Goal: Book appointment/travel/reservation

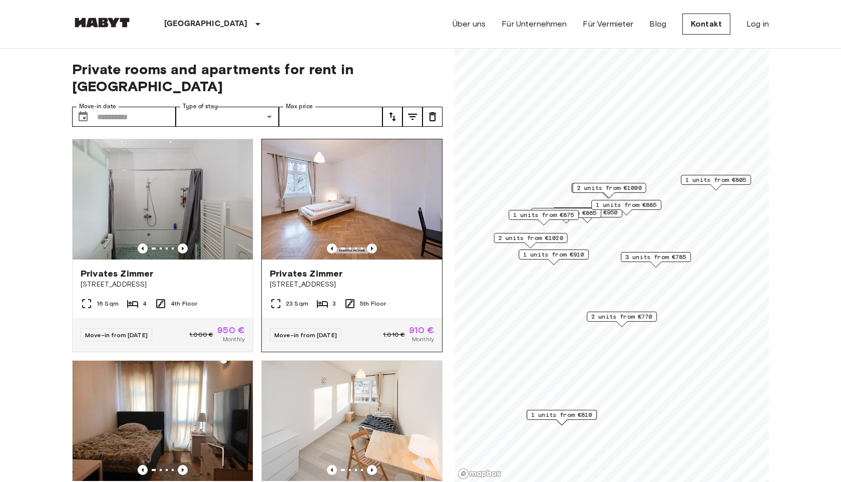
click at [373, 243] on icon "Previous image" at bounding box center [372, 248] width 10 height 10
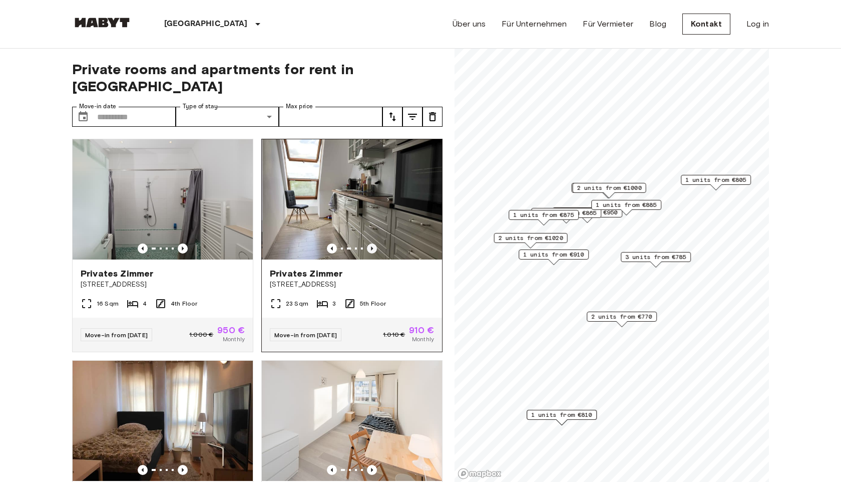
click at [373, 243] on icon "Previous image" at bounding box center [372, 248] width 10 height 10
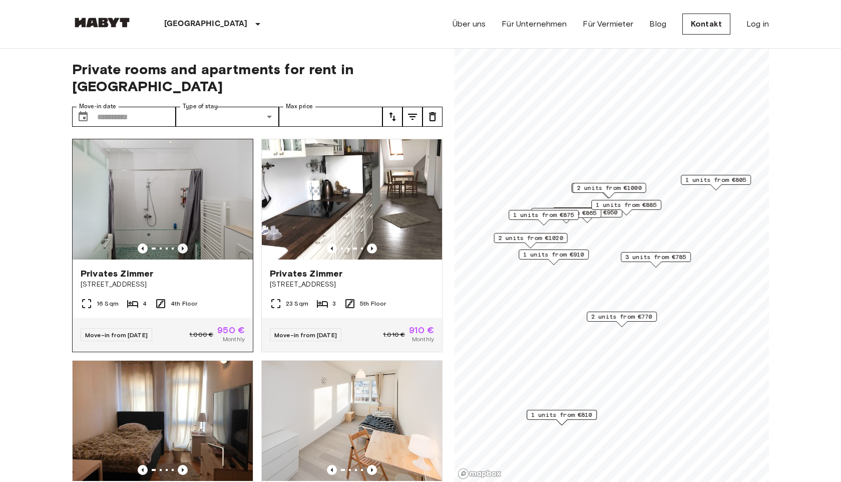
click at [182, 243] on icon "Previous image" at bounding box center [183, 248] width 10 height 10
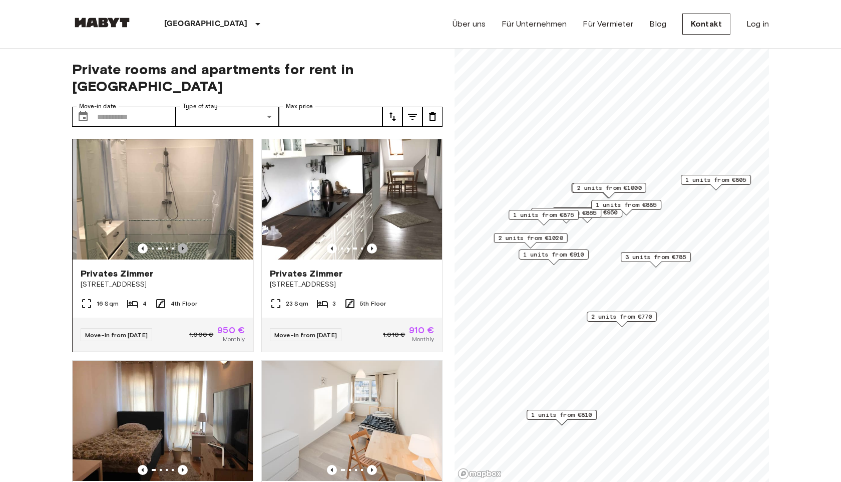
click at [182, 243] on icon "Previous image" at bounding box center [183, 248] width 10 height 10
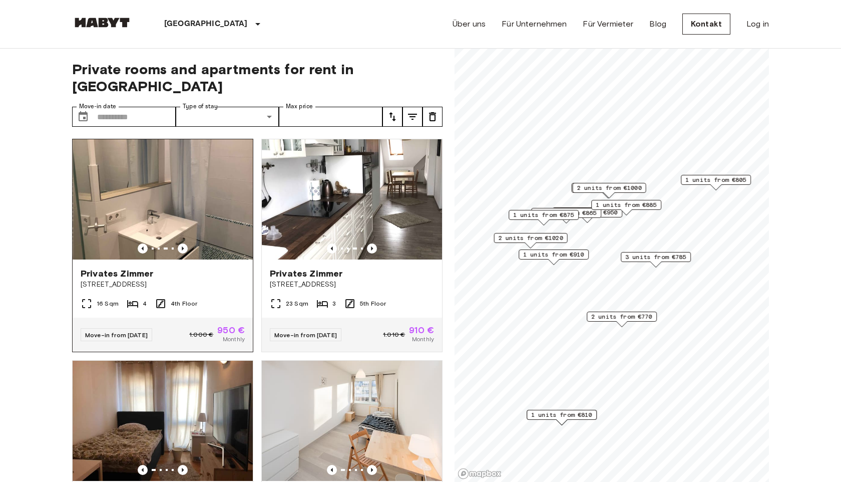
scroll to position [153, 0]
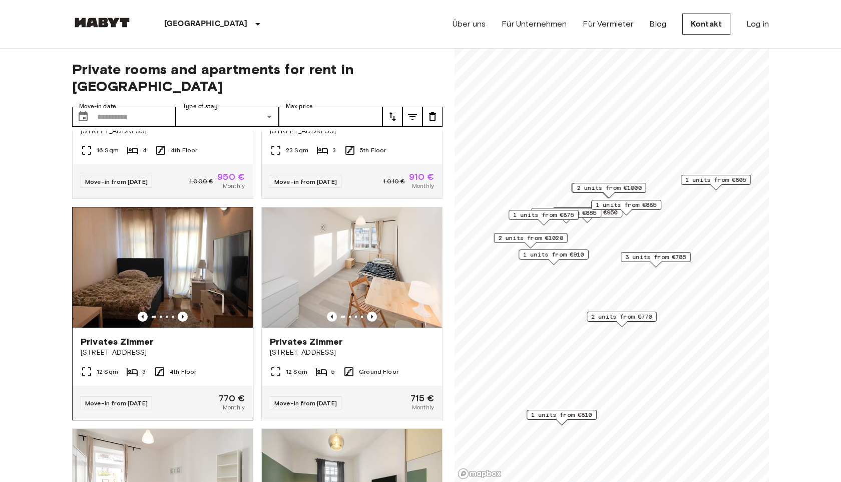
click at [164, 284] on img at bounding box center [163, 267] width 180 height 120
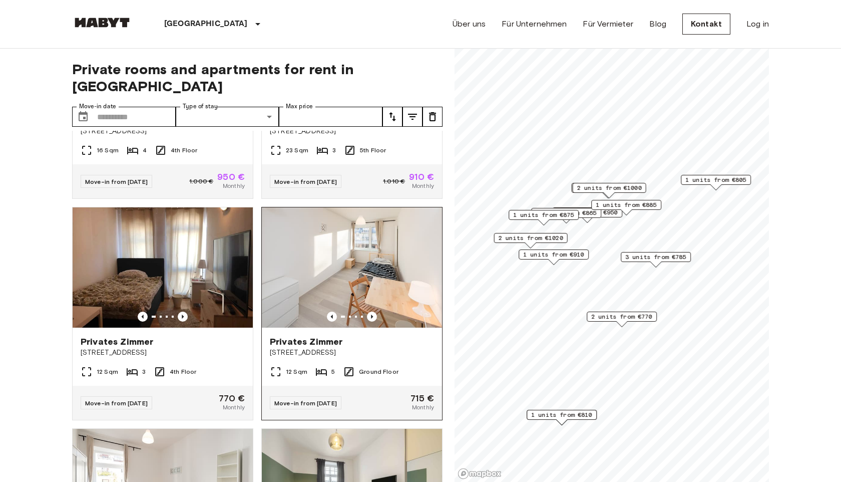
click at [359, 273] on img at bounding box center [352, 267] width 180 height 120
click at [102, 107] on input "Move-in date" at bounding box center [136, 117] width 79 height 20
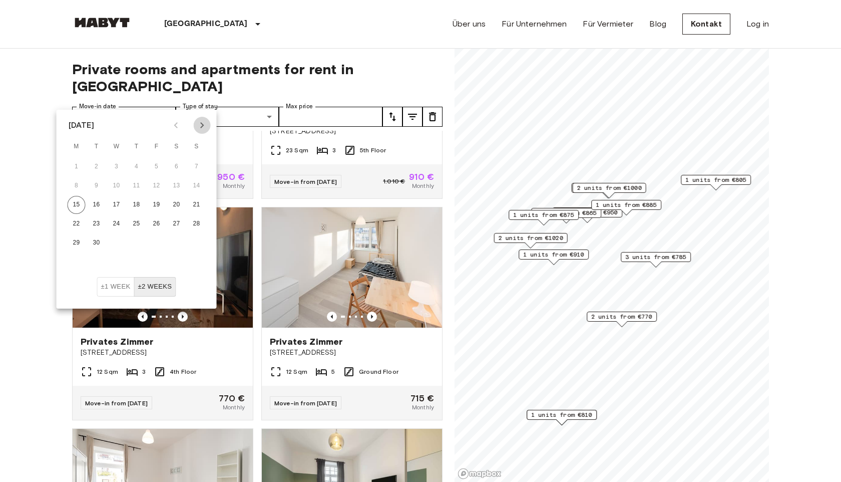
click at [205, 127] on icon "Next month" at bounding box center [202, 125] width 12 height 12
click at [120, 166] on button "1" at bounding box center [117, 167] width 18 height 18
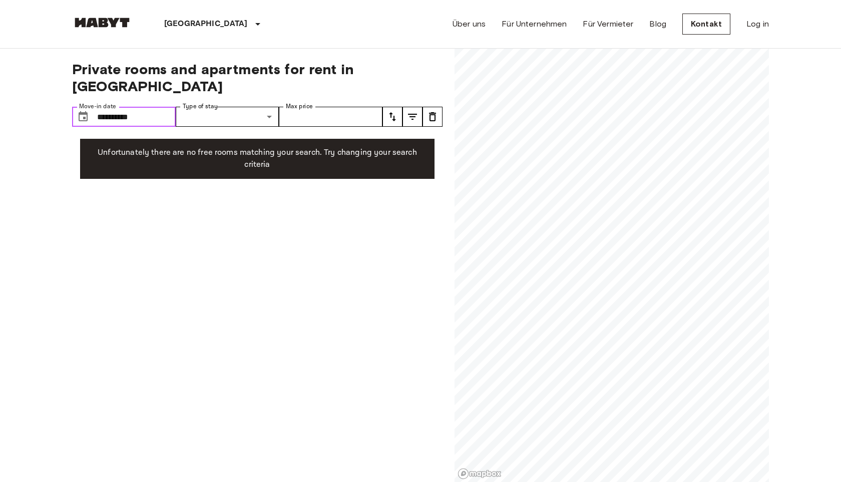
click at [140, 107] on input "**********" at bounding box center [136, 117] width 79 height 20
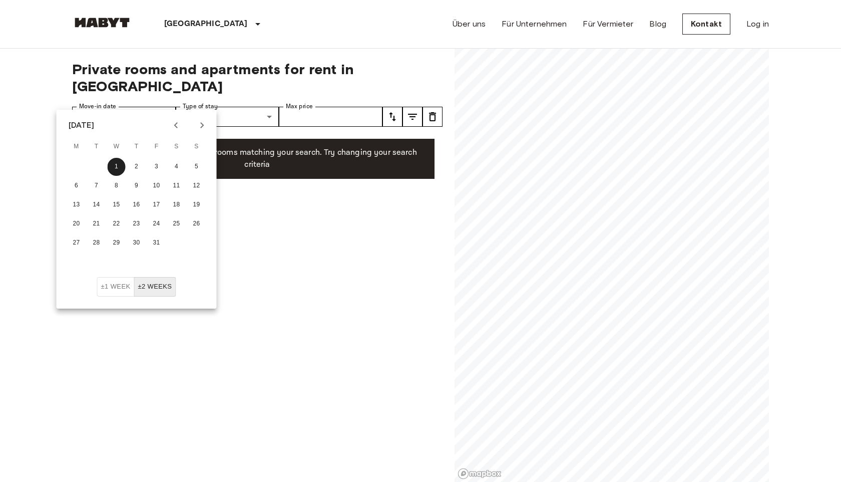
click at [206, 122] on icon "Next month" at bounding box center [202, 125] width 12 height 12
click at [169, 164] on button "1" at bounding box center [177, 167] width 18 height 18
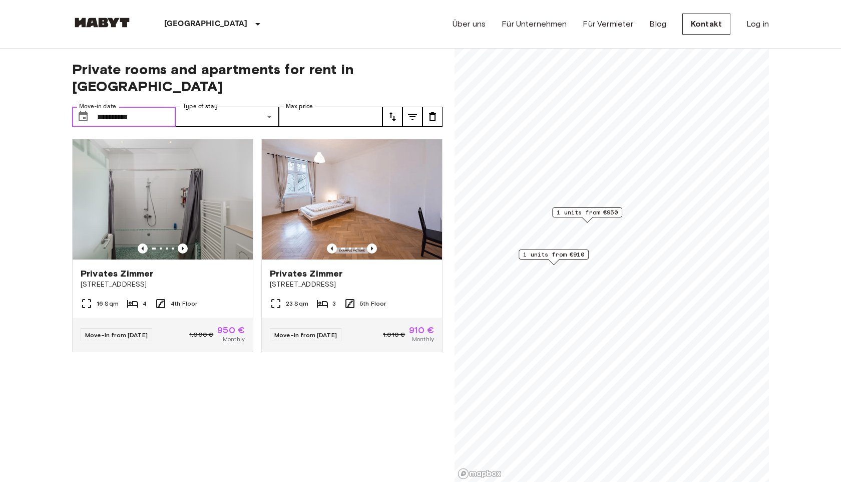
click at [134, 107] on input "**********" at bounding box center [136, 117] width 79 height 20
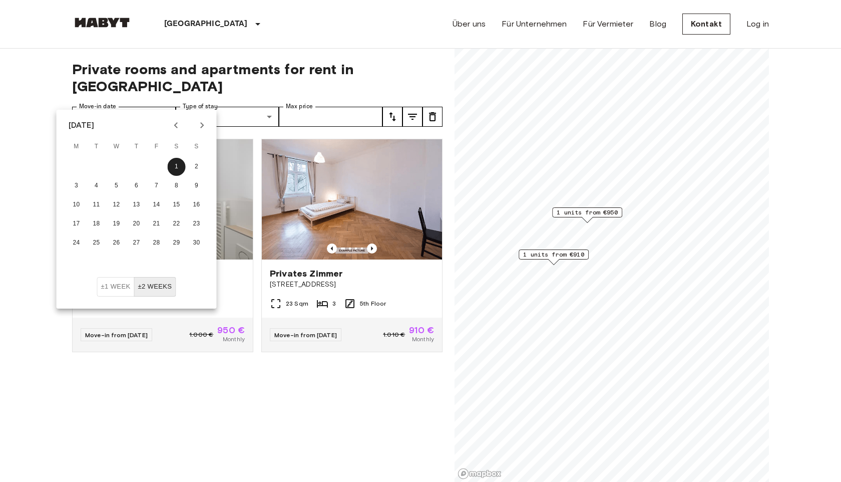
click at [202, 120] on icon "Next month" at bounding box center [202, 125] width 12 height 12
click at [76, 172] on button "1" at bounding box center [77, 167] width 18 height 18
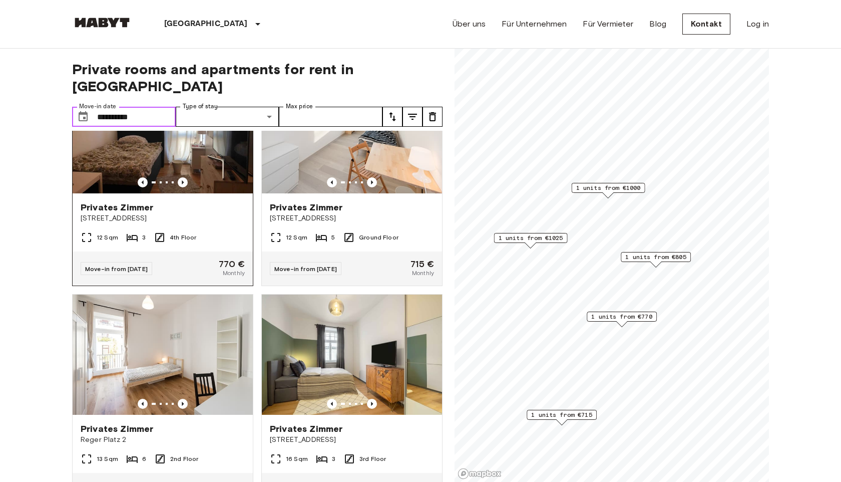
scroll to position [97, 0]
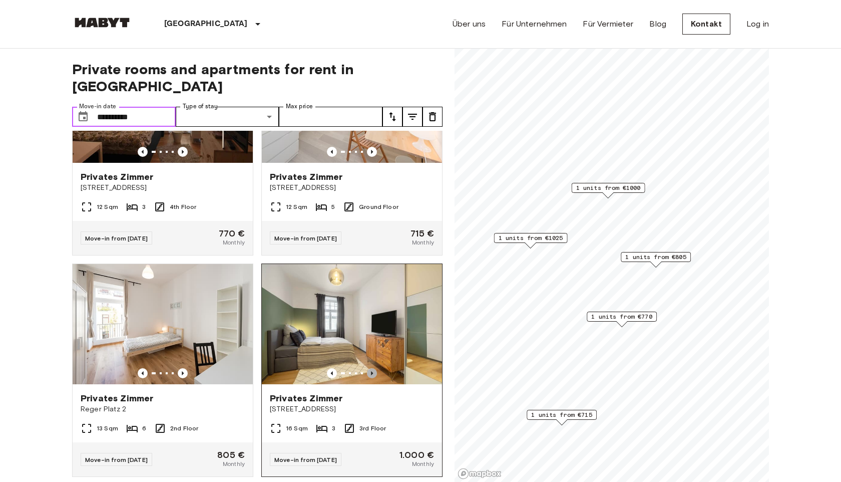
click at [373, 368] on icon "Previous image" at bounding box center [372, 373] width 10 height 10
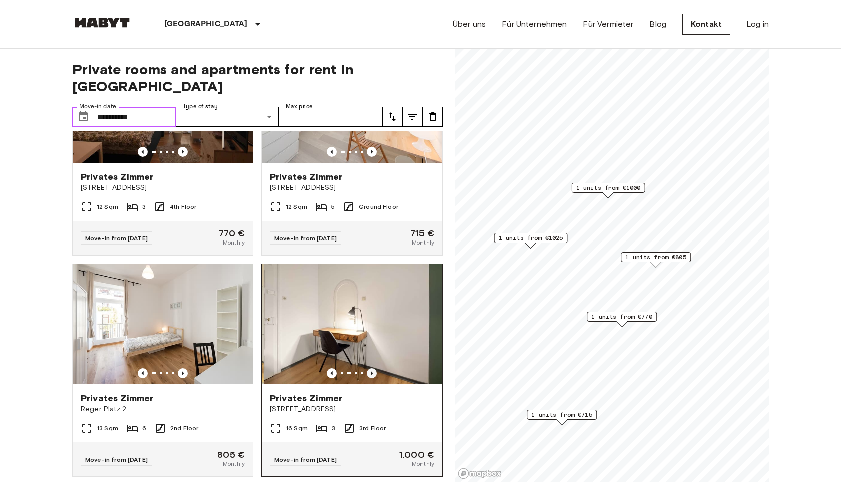
click at [373, 368] on icon "Previous image" at bounding box center [372, 373] width 10 height 10
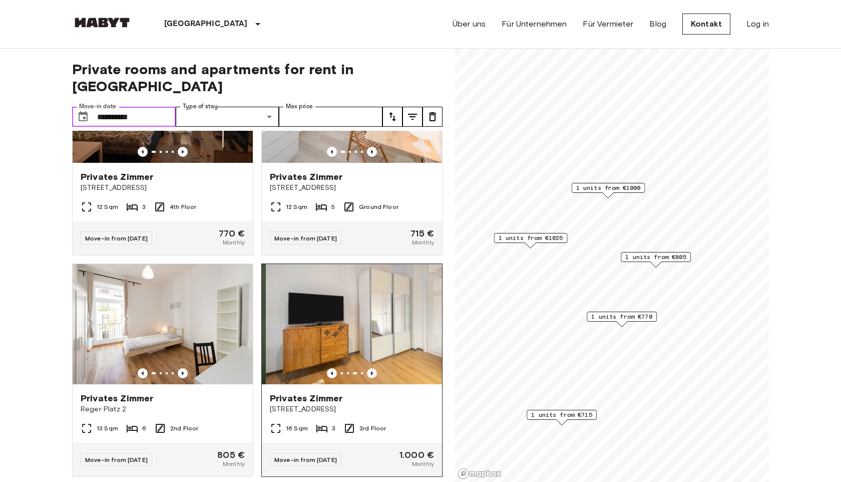
click at [373, 368] on icon "Previous image" at bounding box center [372, 373] width 10 height 10
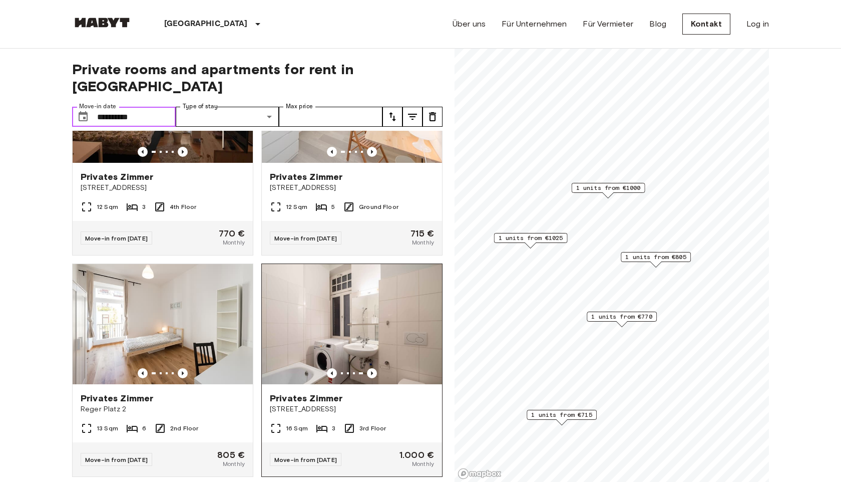
scroll to position [315, 0]
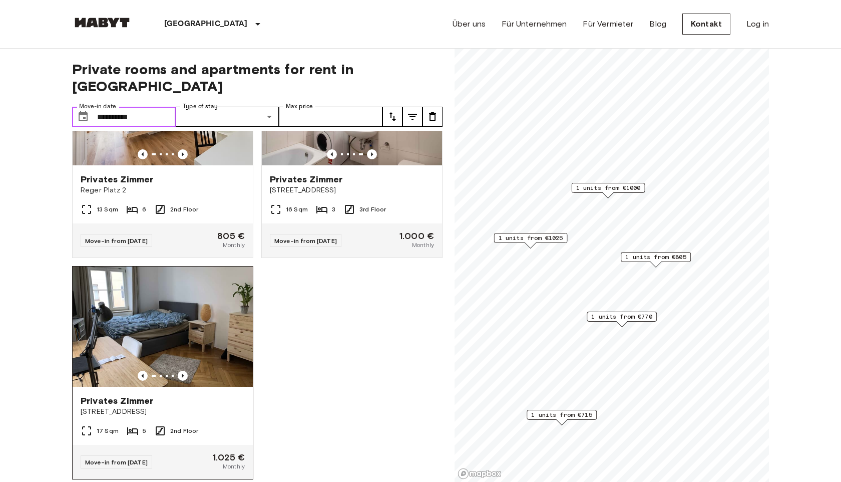
click at [199, 311] on img at bounding box center [163, 326] width 180 height 120
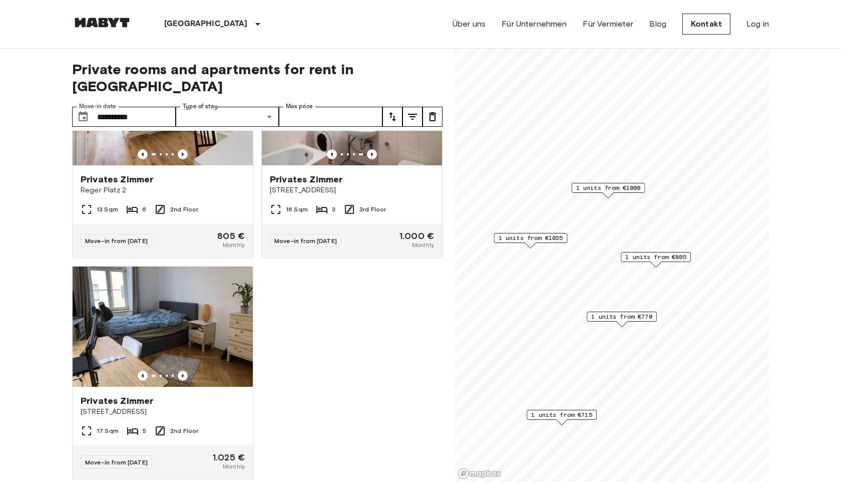
click at [330, 33] on div "München Europa Amsterdam Berlin Brüssel Köln Dusseldorf Frankfurt Graz Hamburg …" at bounding box center [420, 24] width 697 height 48
click at [167, 107] on input "**********" at bounding box center [136, 117] width 79 height 20
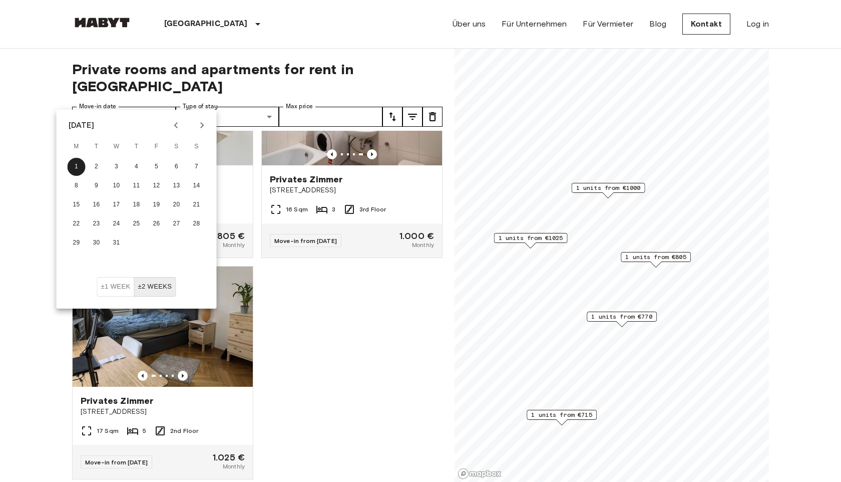
click at [174, 125] on icon "Previous month" at bounding box center [176, 125] width 12 height 12
click at [112, 161] on button "1" at bounding box center [117, 167] width 18 height 18
type input "**********"
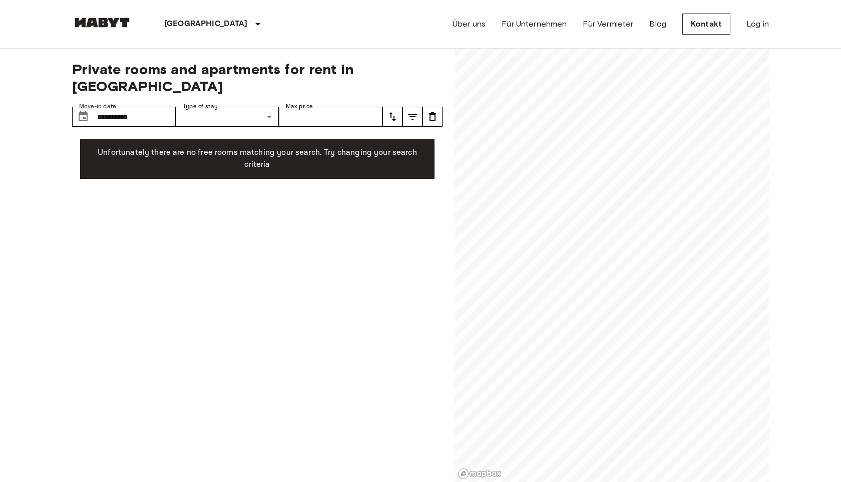
click at [239, 237] on div "**********" at bounding box center [257, 266] width 370 height 434
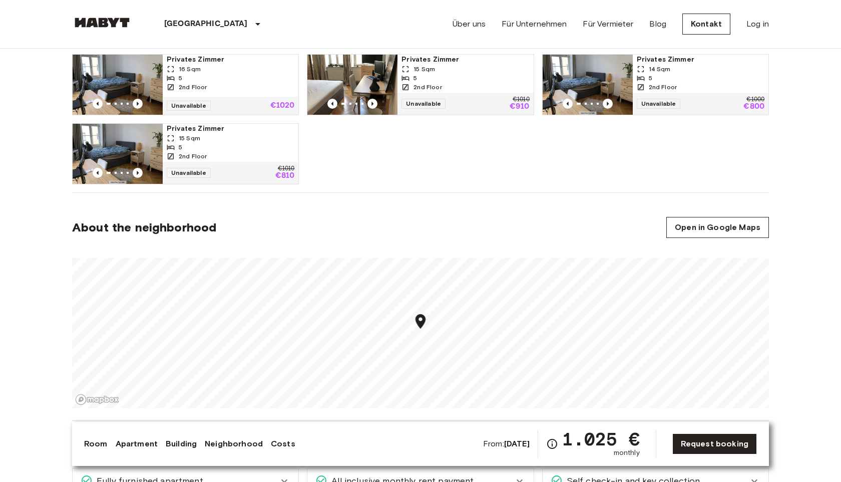
scroll to position [490, 0]
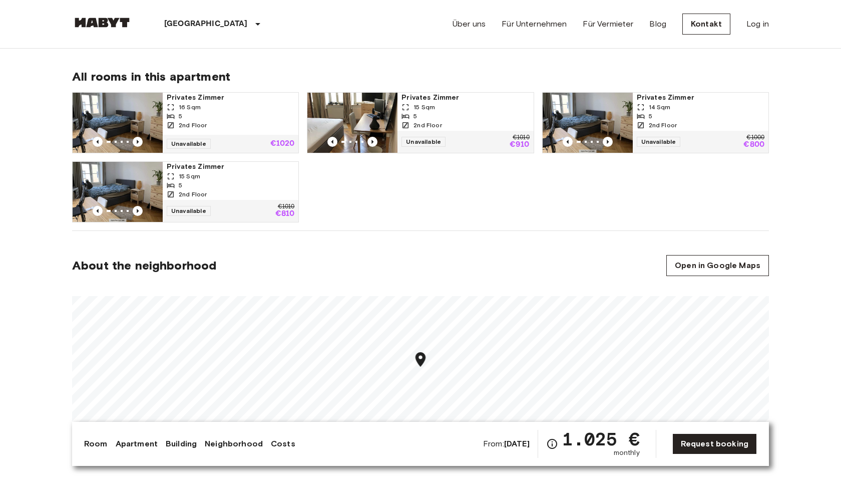
click at [707, 100] on span "Privates Zimmer" at bounding box center [701, 98] width 128 height 10
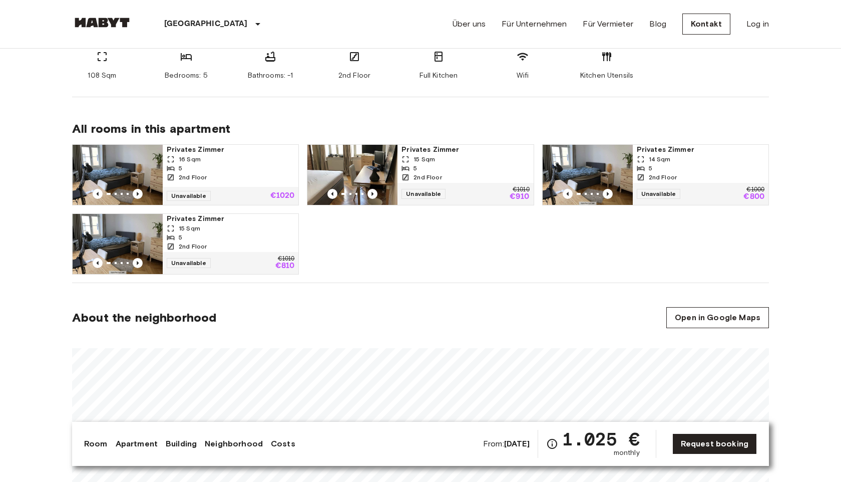
scroll to position [416, 0]
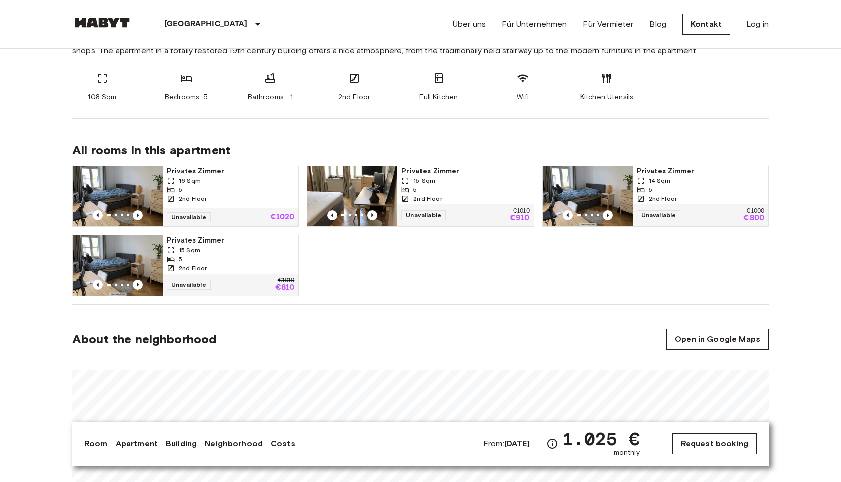
click at [701, 437] on link "Request booking" at bounding box center [714, 443] width 85 height 21
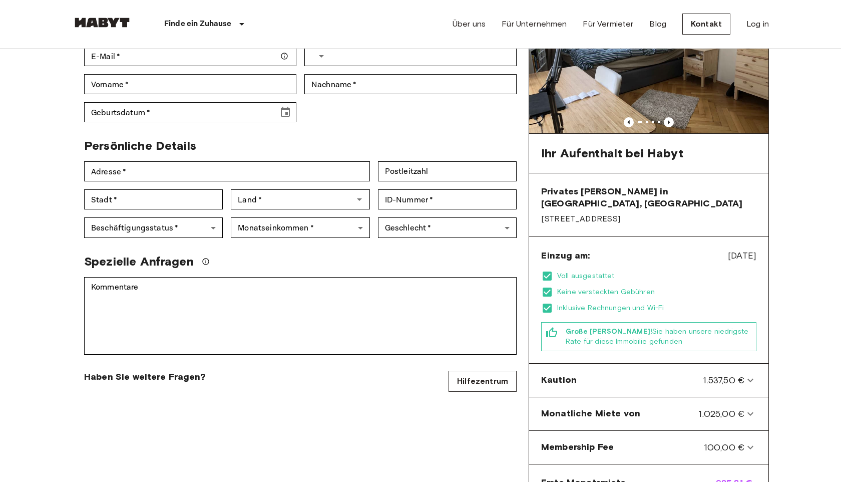
scroll to position [154, 0]
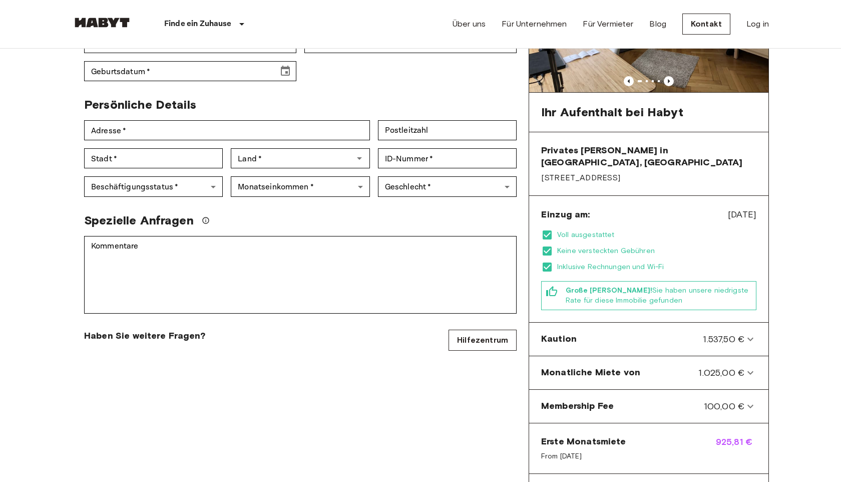
click at [652, 326] on div "Kaution 1.537,50 €" at bounding box center [648, 338] width 231 height 25
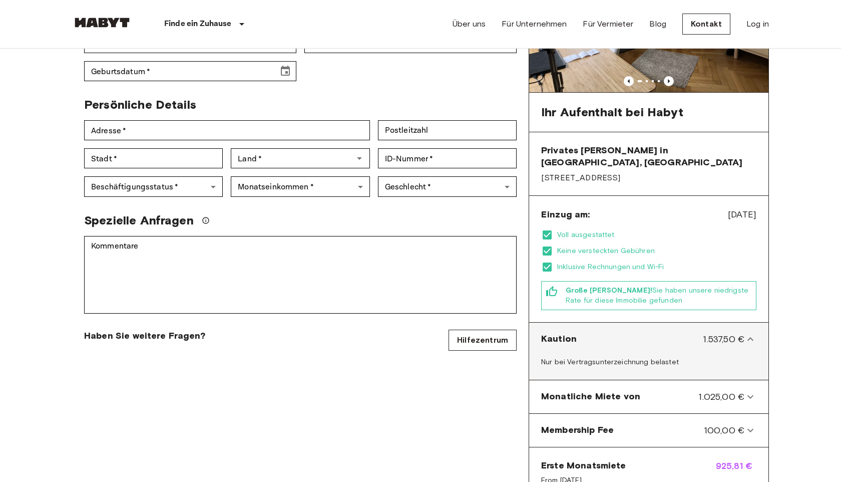
click at [660, 332] on div "Kaution 1.537,50 €" at bounding box center [642, 338] width 203 height 13
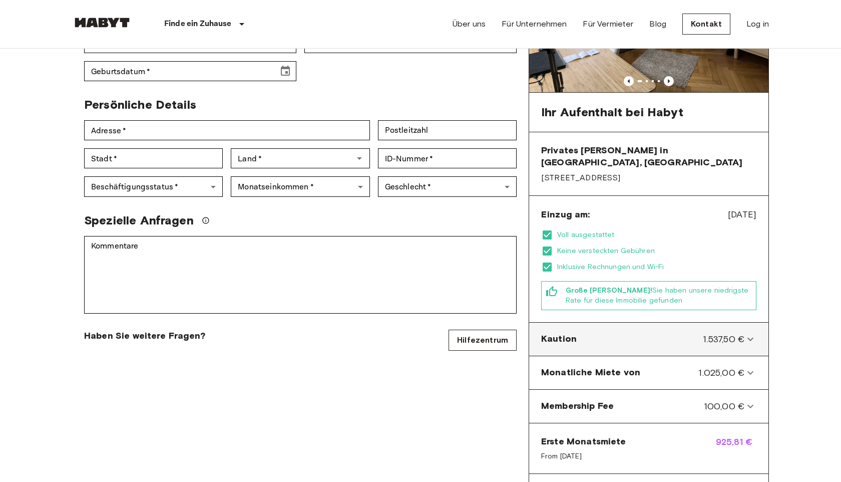
scroll to position [0, 0]
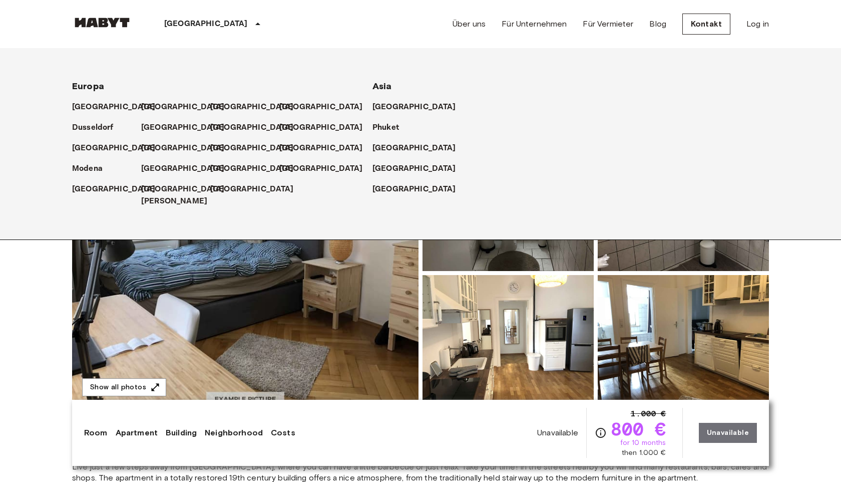
click at [253, 142] on div "[GEOGRAPHIC_DATA]" at bounding box center [244, 144] width 69 height 21
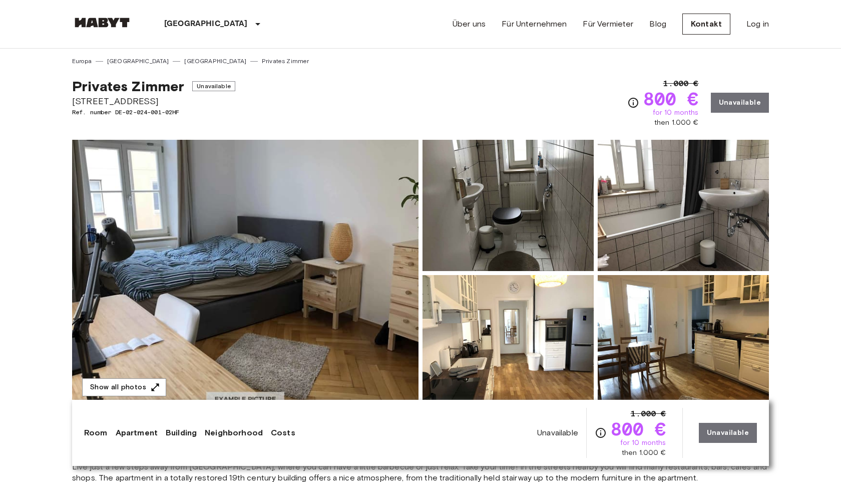
click at [302, 303] on img at bounding box center [245, 273] width 346 height 266
